Goal: Information Seeking & Learning: Learn about a topic

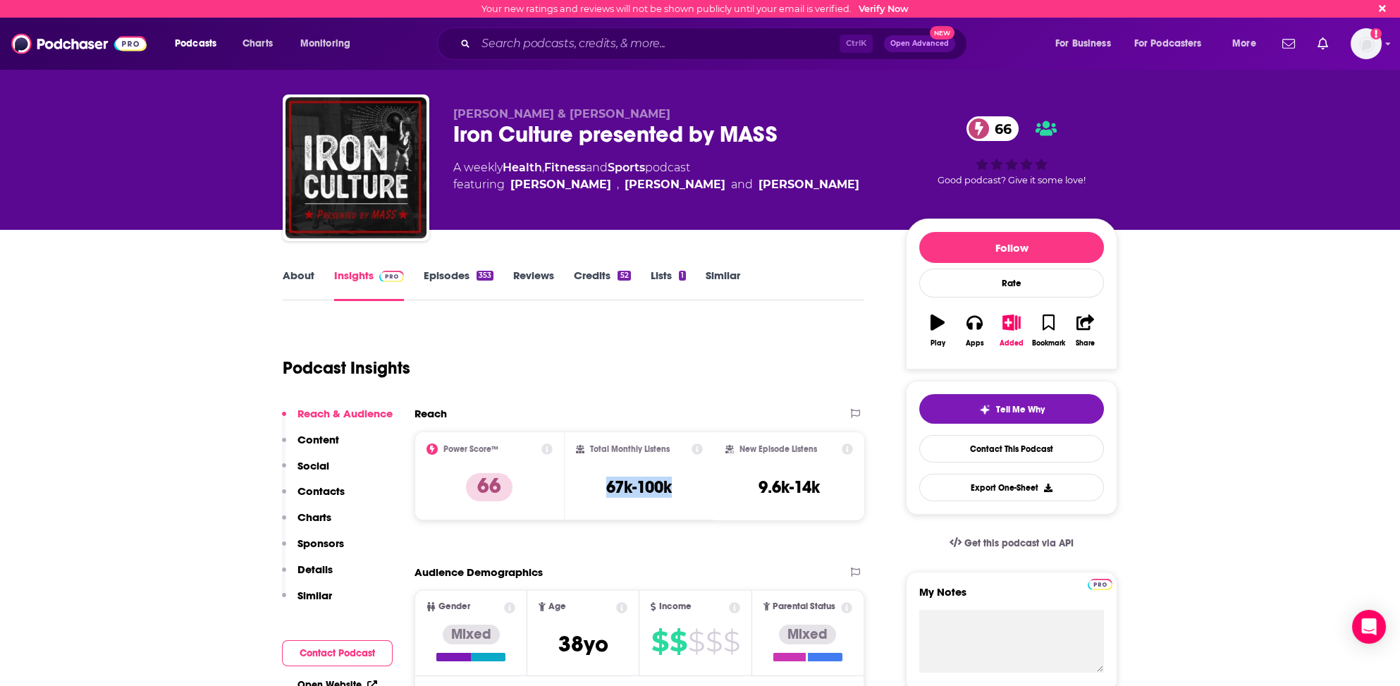
click at [691, 475] on div "Total Monthly Listens 67k-100k" at bounding box center [640, 475] width 128 height 65
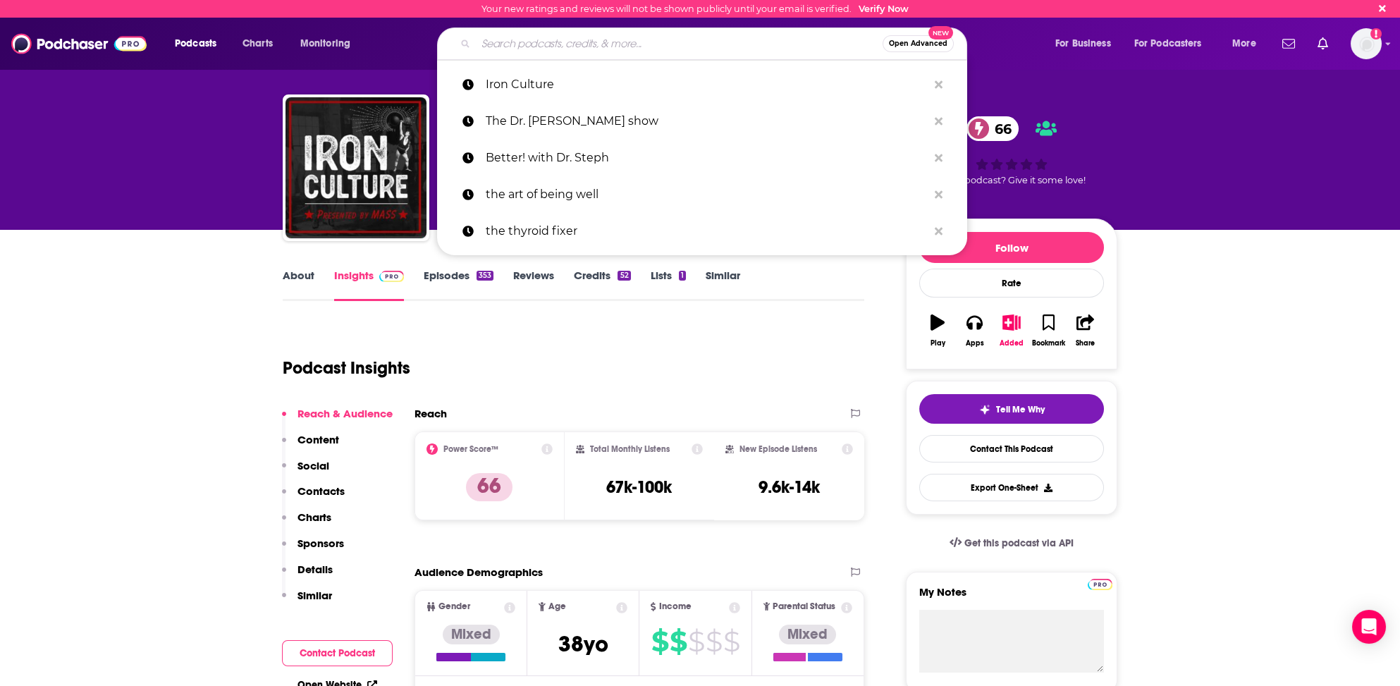
click at [496, 44] on input "Search podcasts, credits, & more..." at bounding box center [679, 43] width 407 height 23
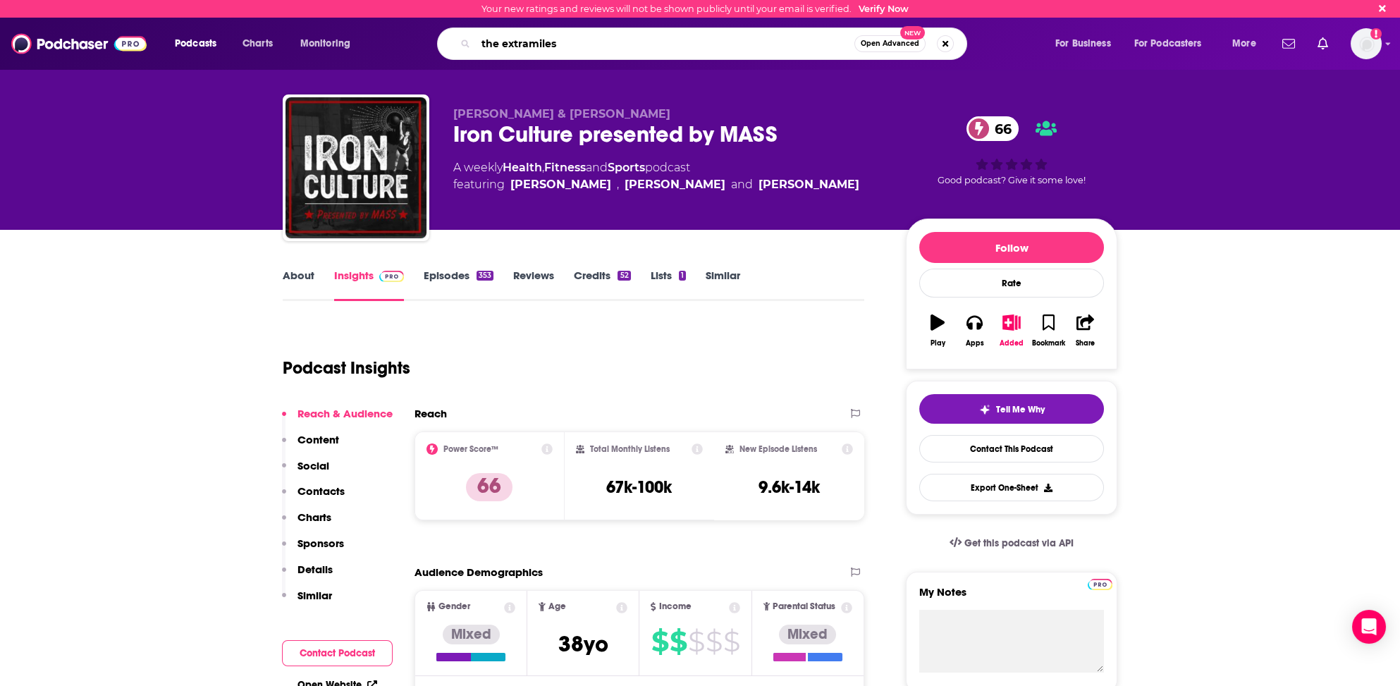
type input "the extramilest"
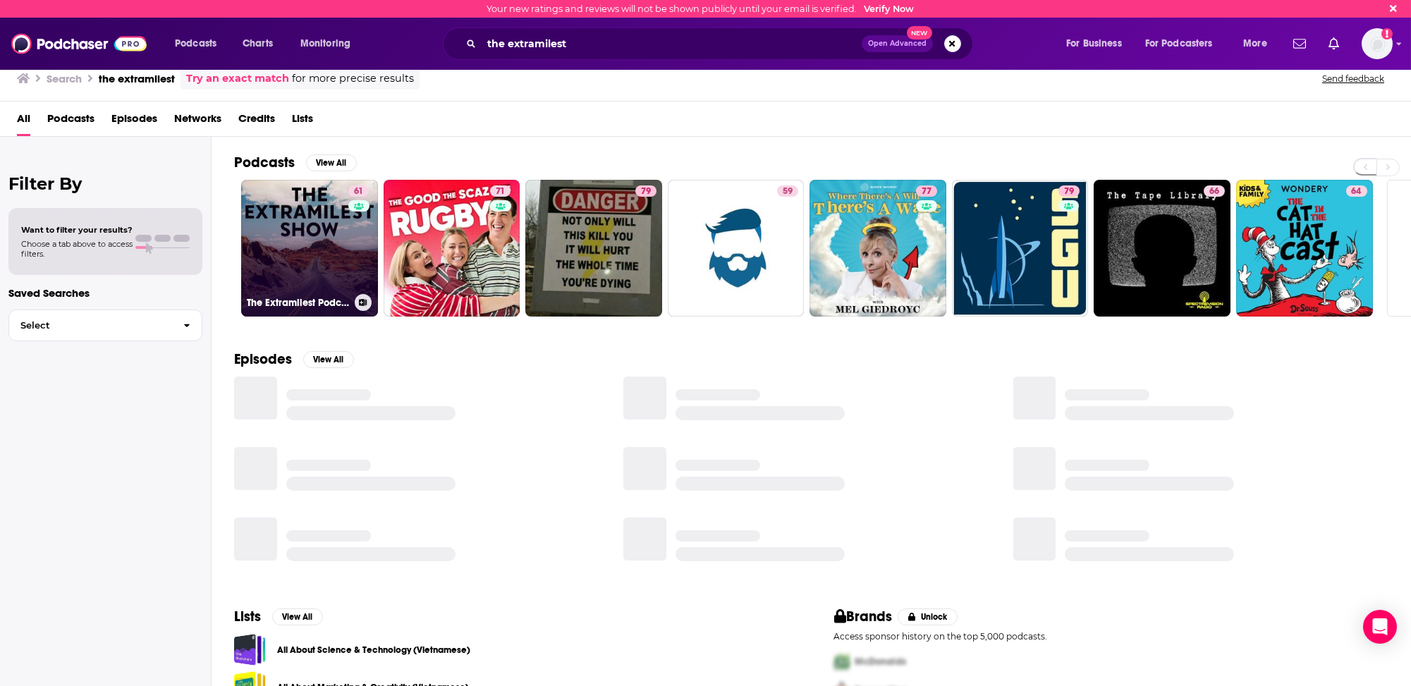
click at [281, 259] on link "61 The Extramilest Podcast" at bounding box center [309, 248] width 137 height 137
